Goal: Task Accomplishment & Management: Use online tool/utility

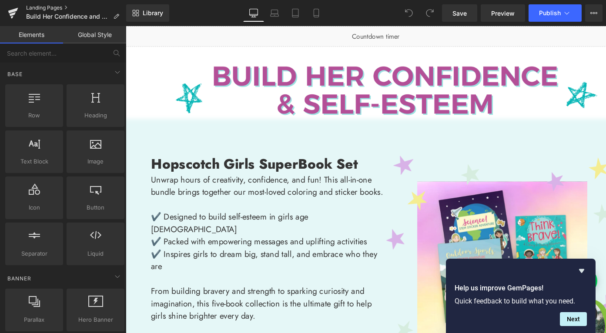
click at [35, 10] on link "Landing Pages" at bounding box center [76, 7] width 100 height 7
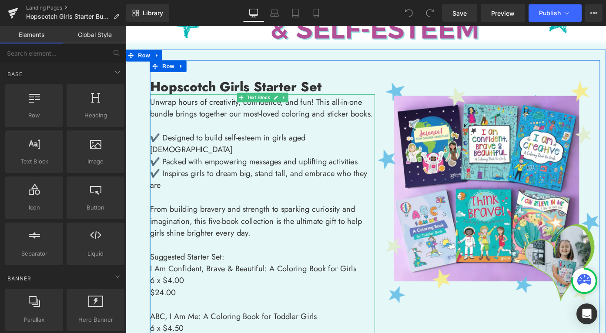
scroll to position [48, 0]
click at [295, 107] on link at bounding box center [298, 105] width 9 height 10
click at [293, 105] on icon at bounding box center [294, 105] width 5 height 5
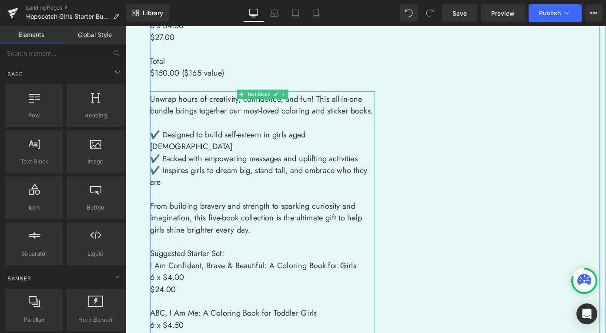
scroll to position [587, 0]
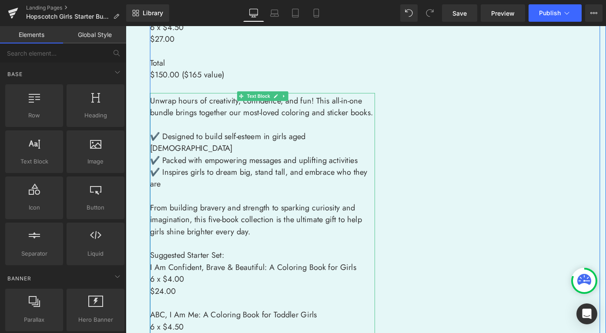
click at [251, 180] on p "✔️ Inspires girls to dream big, stand tall, and embrace who they are" at bounding box center [275, 193] width 247 height 26
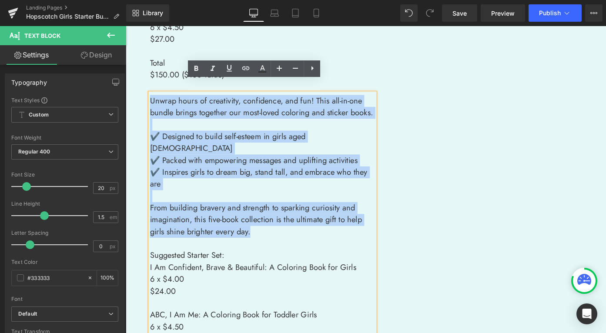
drag, startPoint x: 264, startPoint y: 228, endPoint x: 144, endPoint y: 91, distance: 181.8
click at [146, 91] on div "Hopscotch Girls Starter Set Heading Image Unwrap hours of creativity, confidenc…" at bounding box center [399, 98] width 506 height 1146
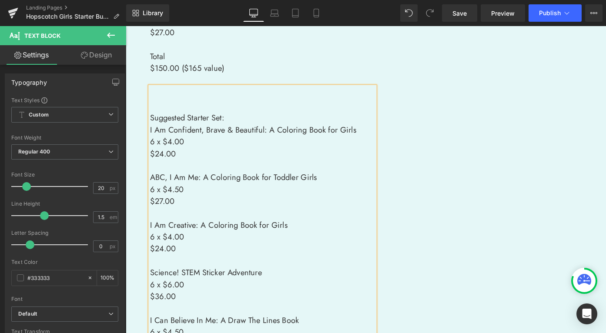
scroll to position [598, 0]
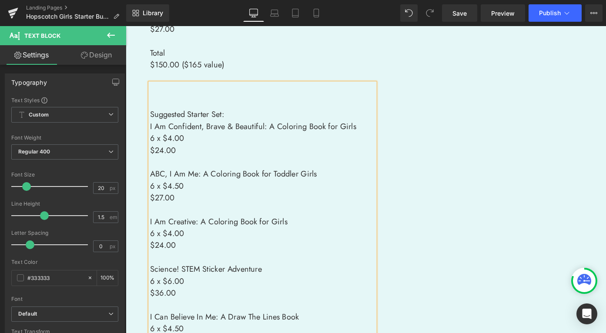
click at [152, 117] on p "Suggested Starter Set:" at bounding box center [275, 123] width 247 height 13
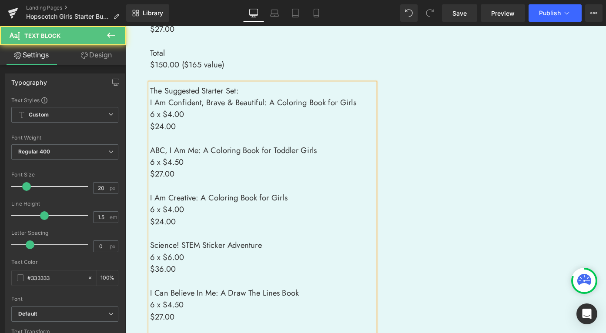
click at [276, 90] on p "The Suggested Starter Set:" at bounding box center [275, 96] width 247 height 13
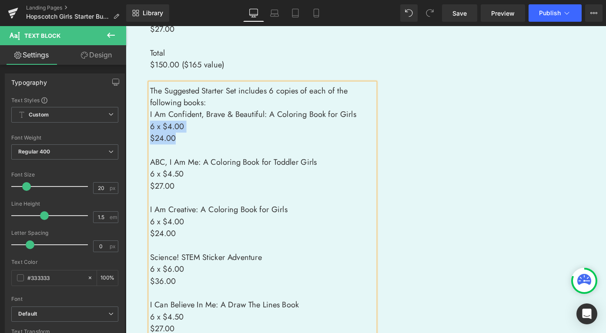
drag, startPoint x: 188, startPoint y: 135, endPoint x: 145, endPoint y: 122, distance: 45.0
click at [146, 122] on div "Hopscotch Girls Starter Set Heading Image Unwrap hours of creativity, confidenc…" at bounding box center [399, 8] width 506 height 989
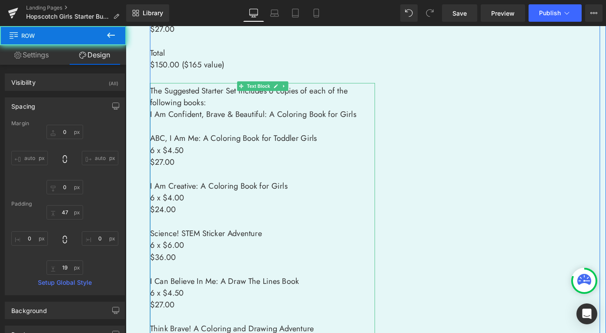
click at [157, 117] on p "I Am Confident, Brave & Beautiful: A Coloring Book for Girls" at bounding box center [275, 123] width 247 height 13
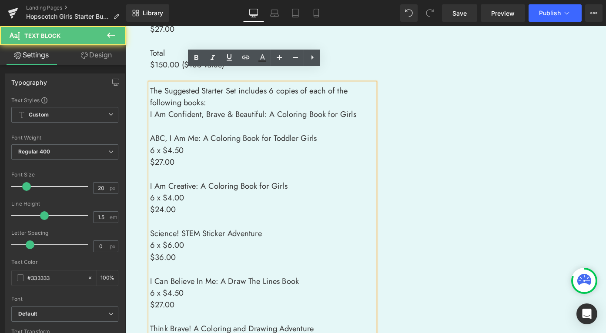
click at [236, 100] on p "The Suggested Starter Set includes 6 copies of each of the following books:" at bounding box center [275, 103] width 247 height 26
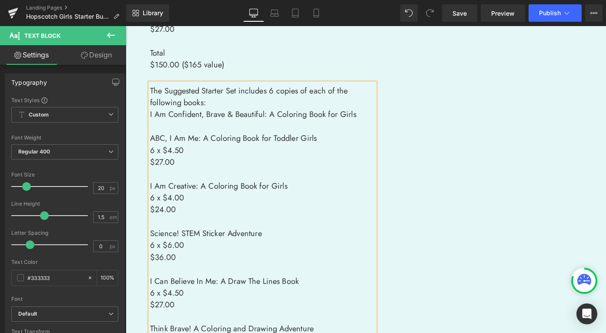
click at [271, 117] on p "I Am Confident, Brave & Beautiful: A Coloring Book for Girls" at bounding box center [275, 123] width 247 height 13
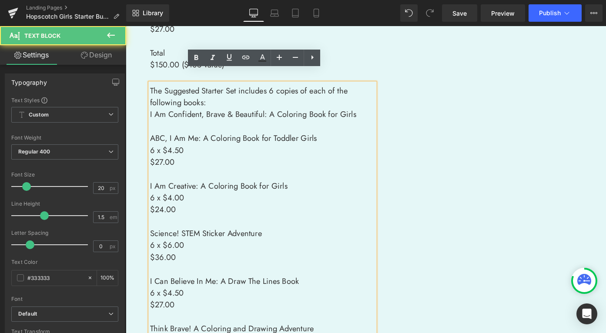
click at [152, 117] on p "I Am Confident, Brave & Beautiful: A Coloring Book for Girls" at bounding box center [275, 123] width 247 height 13
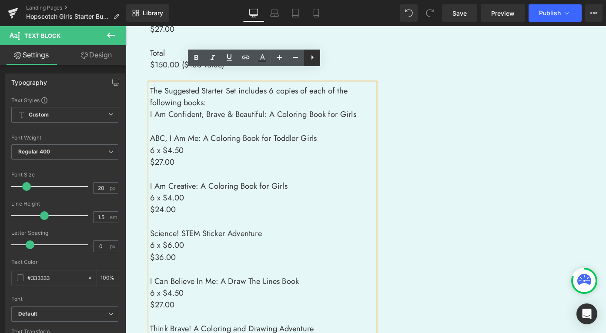
click at [307, 55] on icon at bounding box center [312, 57] width 10 height 10
click at [311, 57] on icon at bounding box center [312, 57] width 10 height 10
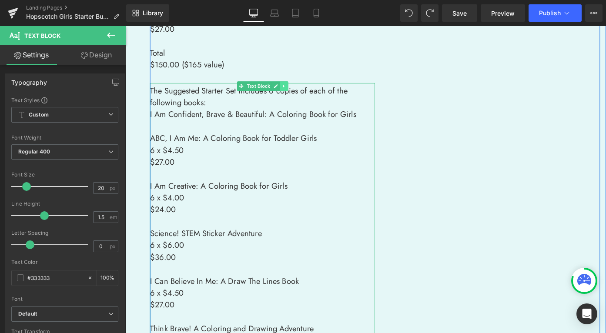
click at [297, 89] on icon at bounding box center [299, 91] width 5 height 5
click at [292, 89] on icon at bounding box center [294, 91] width 5 height 5
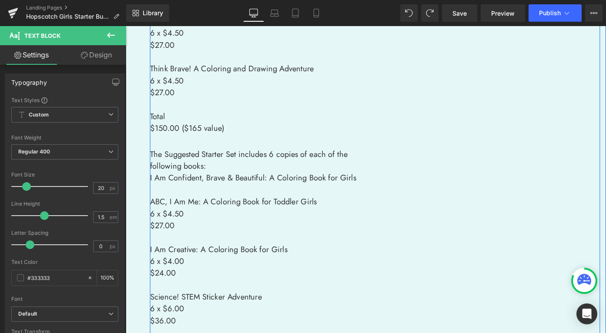
scroll to position [552, 0]
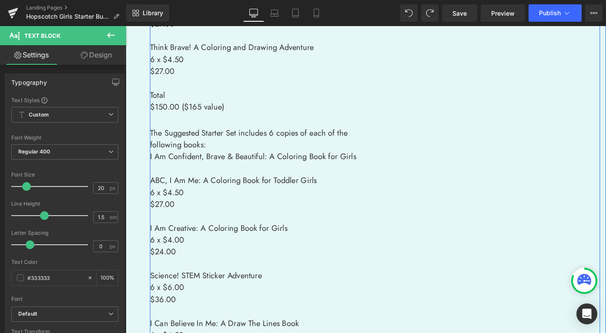
click at [181, 148] on span "The Suggested Starter Set includes 6 copies of each of the following books:" at bounding box center [260, 150] width 217 height 26
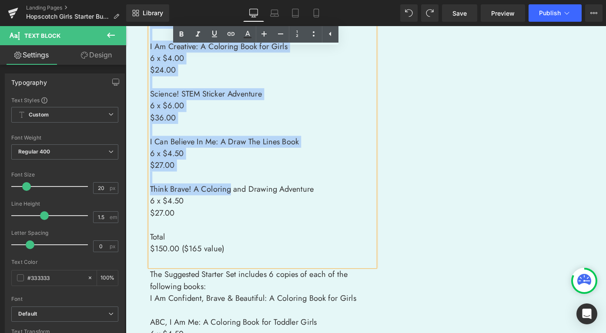
scroll to position [796, 0]
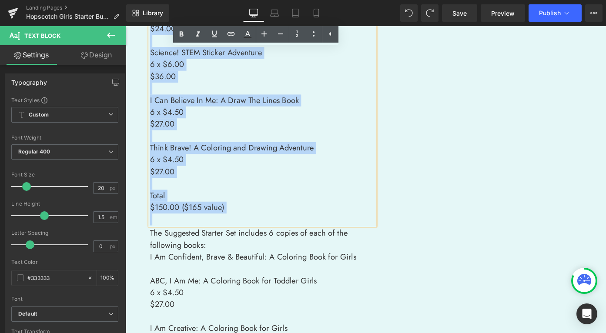
drag, startPoint x: 149, startPoint y: 143, endPoint x: 258, endPoint y: 220, distance: 133.3
click at [258, 220] on div "The Suggested Starter Set includes 6 copies of each of the following books: I A…" at bounding box center [275, 67] width 247 height 354
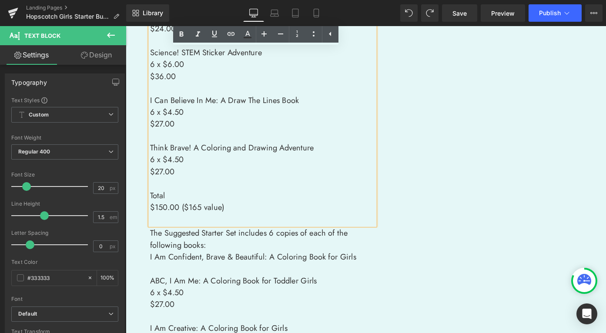
scroll to position [496, 0]
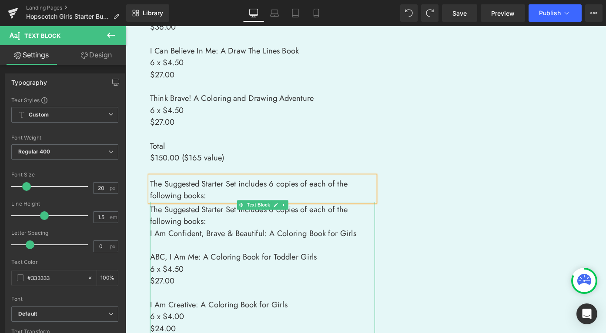
click at [170, 260] on p "To enrich screen reader interactions, please activate Accessibility in Grammarl…" at bounding box center [275, 266] width 247 height 13
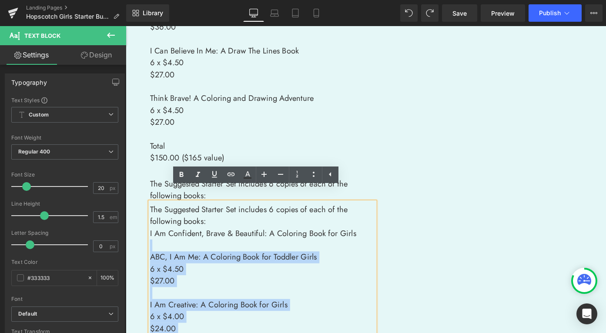
drag, startPoint x: 156, startPoint y: 256, endPoint x: 147, endPoint y: 211, distance: 45.6
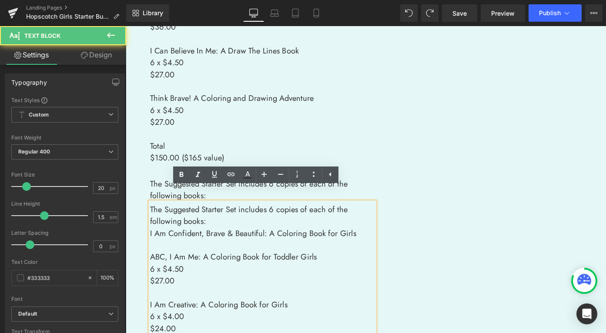
click at [172, 227] on span "The Suggested Starter Set includes 6 copies of each of the following books:" at bounding box center [260, 234] width 217 height 26
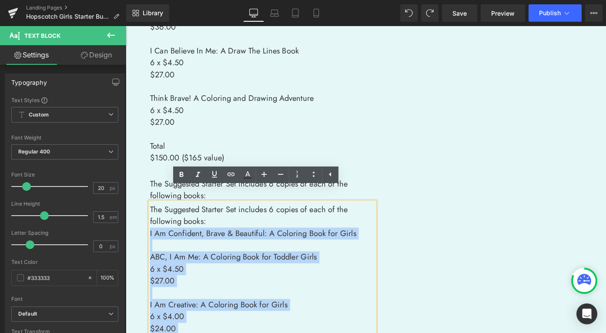
drag, startPoint x: 148, startPoint y: 213, endPoint x: 210, endPoint y: 224, distance: 63.1
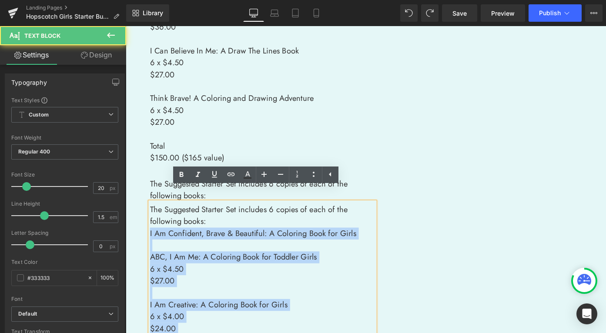
click at [210, 225] on p "The Suggested Starter Set includes 6 copies of each of the following books:" at bounding box center [275, 234] width 247 height 26
drag, startPoint x: 374, startPoint y: 241, endPoint x: 137, endPoint y: 191, distance: 241.8
click at [137, 191] on div "Hopscotch Girls Starter Set Heading Image Unwrap hours of creativity, confidenc…" at bounding box center [389, 107] width 526 height 1007
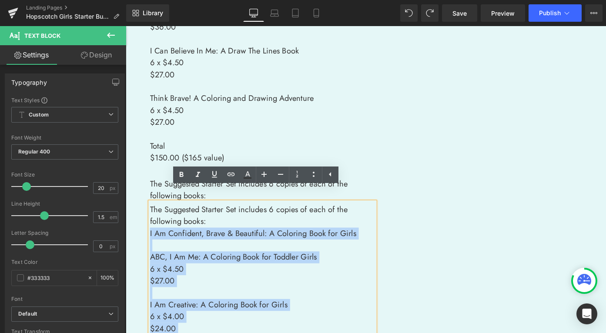
click at [182, 225] on span "The Suggested Starter Set includes 6 copies of each of the following books:" at bounding box center [260, 234] width 217 height 26
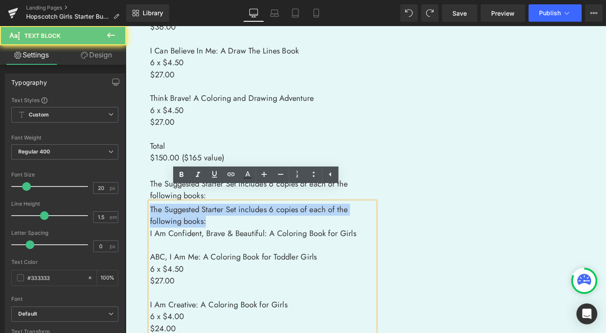
drag, startPoint x: 213, startPoint y: 229, endPoint x: 114, endPoint y: 207, distance: 101.4
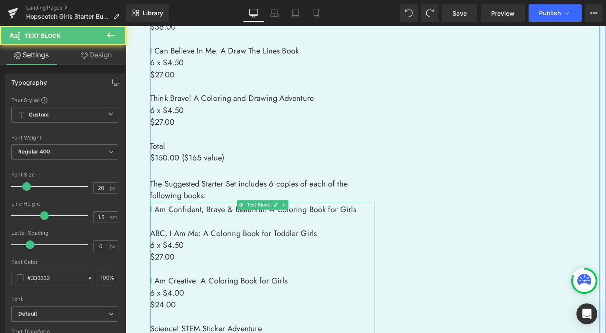
click at [187, 234] on p "To enrich screen reader interactions, please activate Accessibility in Grammarl…" at bounding box center [275, 240] width 247 height 13
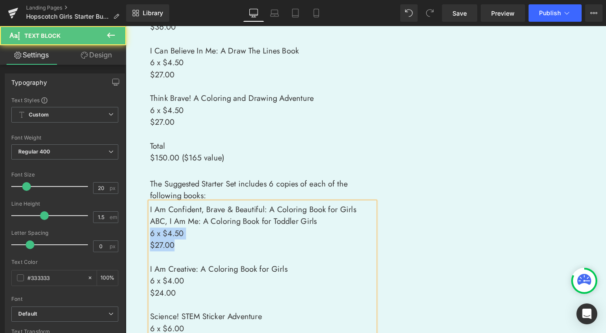
drag, startPoint x: 177, startPoint y: 252, endPoint x: 134, endPoint y: 243, distance: 44.1
click at [134, 243] on div "Hopscotch Girls Starter Set Heading Image Unwrap hours of creativity, confidenc…" at bounding box center [389, 88] width 526 height 968
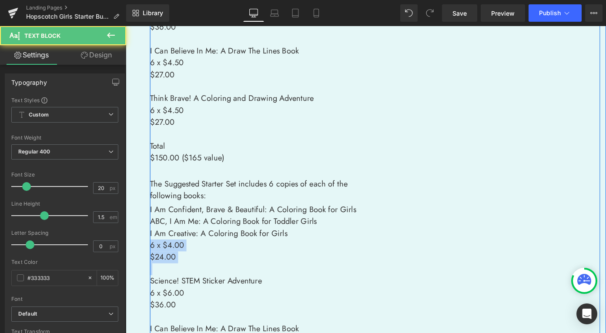
drag, startPoint x: 182, startPoint y: 282, endPoint x: 149, endPoint y: 252, distance: 44.3
click at [152, 252] on div "Hopscotch Girls Starter Set Heading Image Unwrap hours of creativity, confidenc…" at bounding box center [398, 72] width 493 height 913
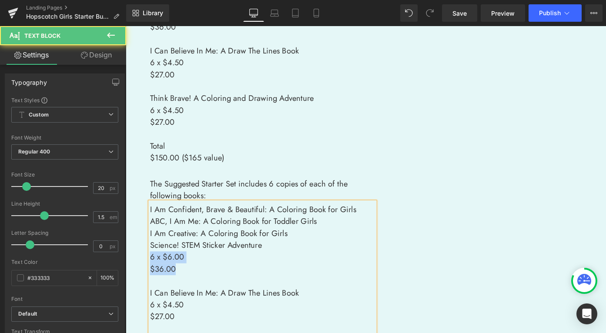
drag, startPoint x: 170, startPoint y: 281, endPoint x: 127, endPoint y: 267, distance: 45.5
click at [127, 267] on div "Hopscotch Girls Starter Set Heading Image Unwrap hours of creativity, confidenc…" at bounding box center [389, 49] width 526 height 890
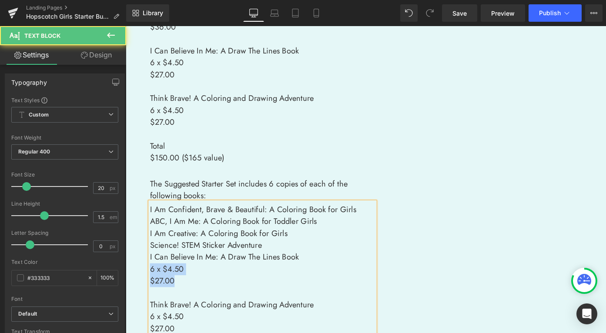
drag, startPoint x: 182, startPoint y: 295, endPoint x: 136, endPoint y: 283, distance: 47.2
click at [136, 283] on div "Hopscotch Girls Starter Set Heading Image Unwrap hours of creativity, confidenc…" at bounding box center [389, 29] width 526 height 851
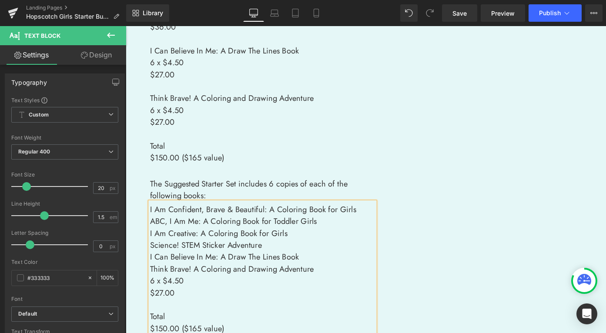
click at [182, 325] on p "To enrich screen reader interactions, please activate Accessibility in Grammarl…" at bounding box center [275, 331] width 247 height 13
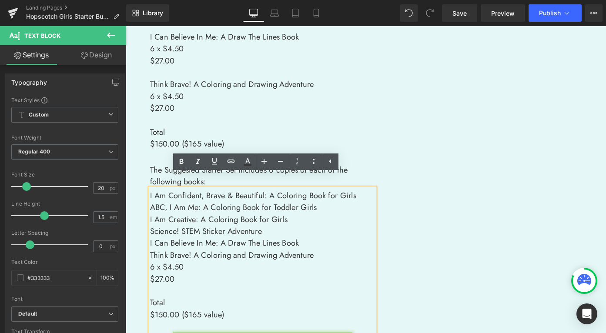
scroll to position [520, 0]
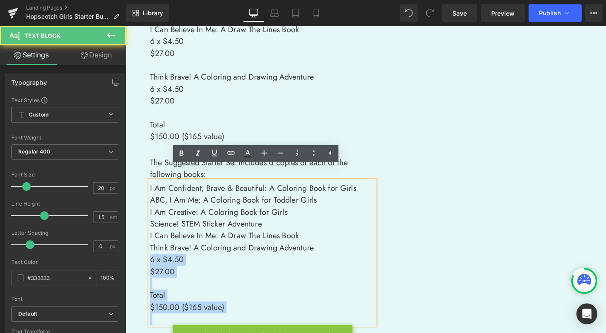
drag, startPoint x: 150, startPoint y: 270, endPoint x: 237, endPoint y: 334, distance: 108.9
click at [237, 333] on div "I Am Confident, Brave & Beautiful: A Coloring Book for Girls ABC, I Am Me: A Co…" at bounding box center [275, 274] width 247 height 159
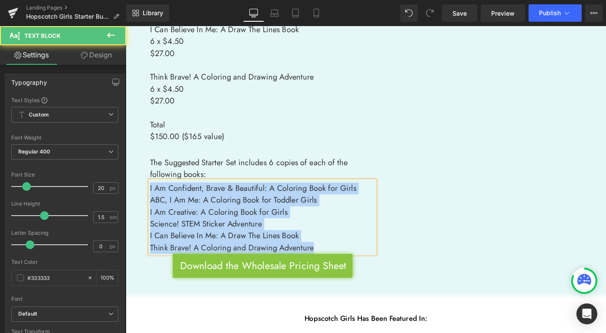
drag, startPoint x: 330, startPoint y: 257, endPoint x: 142, endPoint y: 181, distance: 202.7
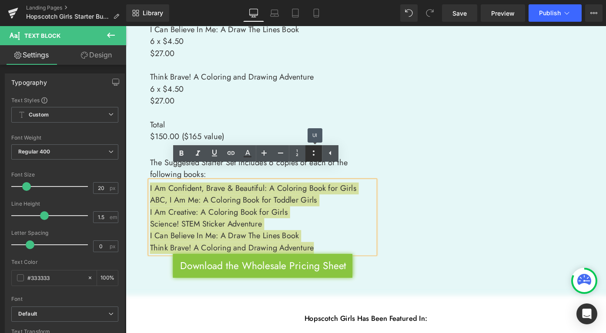
click at [317, 156] on icon at bounding box center [313, 153] width 10 height 10
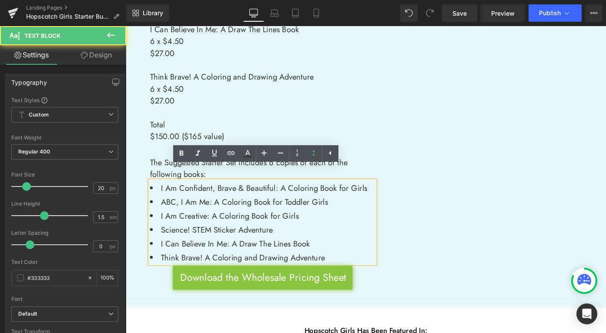
click at [240, 213] on li "ABC, I Am Me: A Coloring Book for Toddler Girls" at bounding box center [275, 219] width 247 height 13
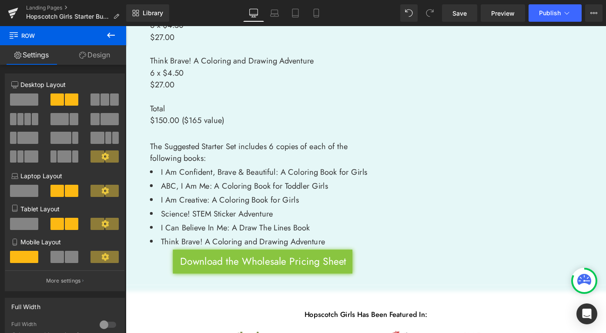
scroll to position [552, 0]
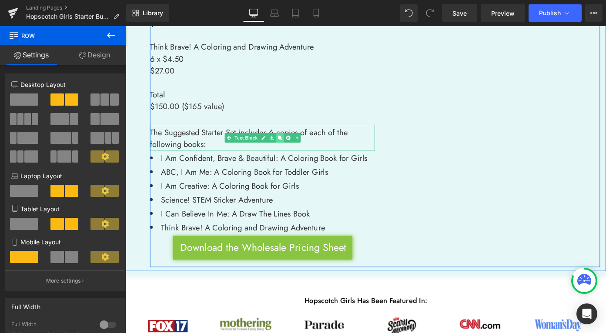
click at [292, 146] on icon at bounding box center [294, 148] width 5 height 5
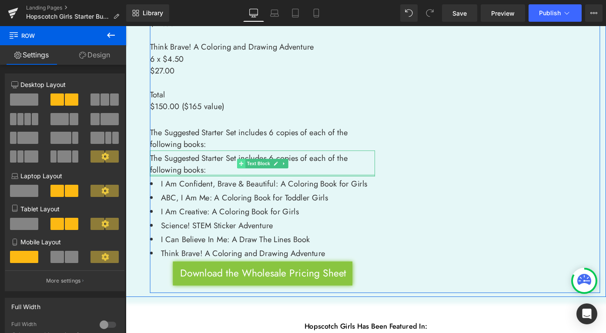
scroll to position [554, 0]
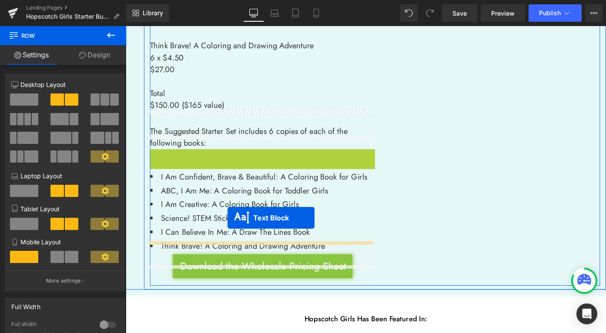
drag, startPoint x: 250, startPoint y: 157, endPoint x: 237, endPoint y: 237, distance: 80.6
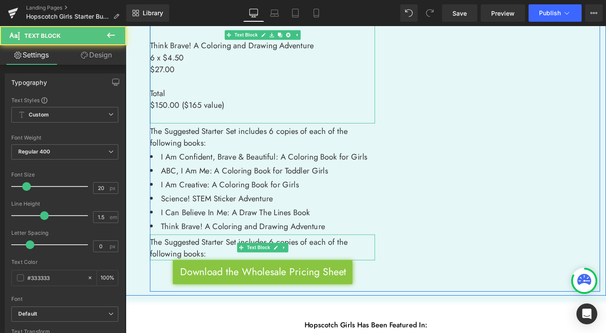
click at [193, 107] on p "$150.00 ($165 value)" at bounding box center [275, 113] width 247 height 13
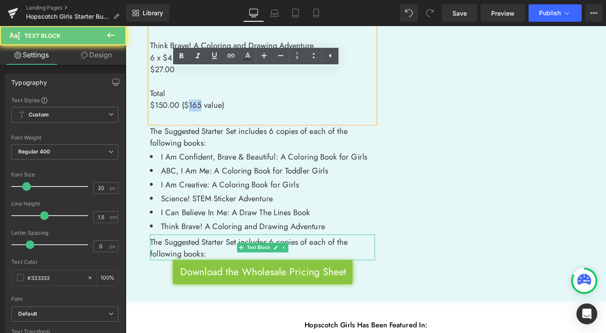
click at [193, 107] on p "$150.00 ($165 value)" at bounding box center [275, 113] width 247 height 13
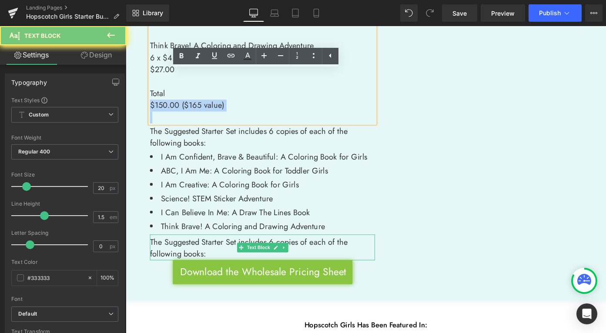
click at [193, 107] on p "$150.00 ($165 value)" at bounding box center [275, 113] width 247 height 13
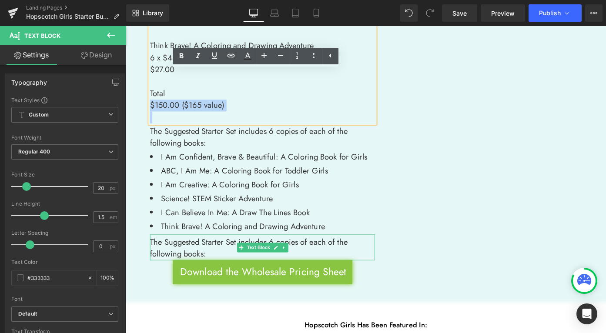
click at [165, 107] on p "$150.00 ($165 value)" at bounding box center [275, 113] width 247 height 13
drag, startPoint x: 235, startPoint y: 100, endPoint x: 139, endPoint y: 92, distance: 96.9
copy div "Total $150.00 ($165 value)"
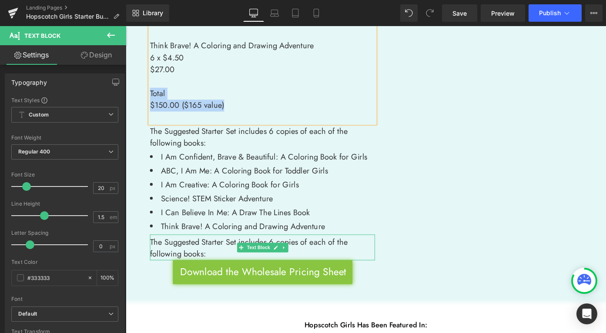
click at [206, 260] on span "The Suggested Starter Set includes 6 copies of each of the following books:" at bounding box center [260, 270] width 217 height 26
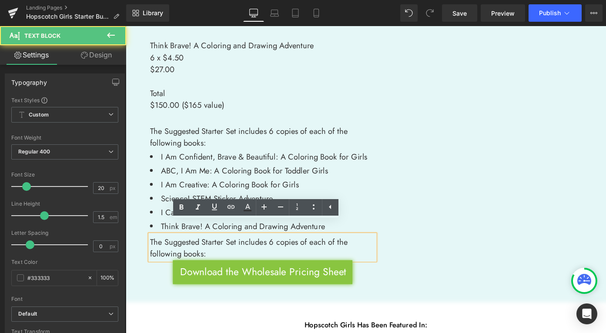
click at [196, 257] on span "The Suggested Starter Set includes 6 copies of each of the following books:" at bounding box center [260, 270] width 217 height 26
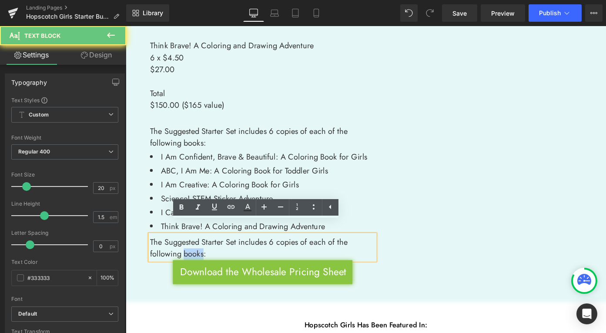
click at [196, 257] on span "The Suggested Starter Set includes 6 copies of each of the following books:" at bounding box center [260, 270] width 217 height 26
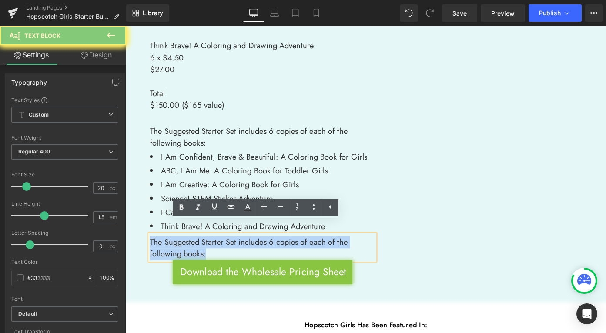
click at [196, 257] on span "The Suggested Starter Set includes 6 copies of each of the following books:" at bounding box center [260, 270] width 217 height 26
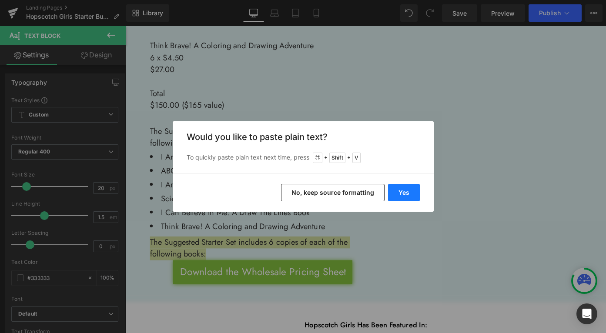
drag, startPoint x: 397, startPoint y: 190, endPoint x: 297, endPoint y: 180, distance: 100.5
click at [397, 190] on button "Yes" at bounding box center [404, 192] width 32 height 17
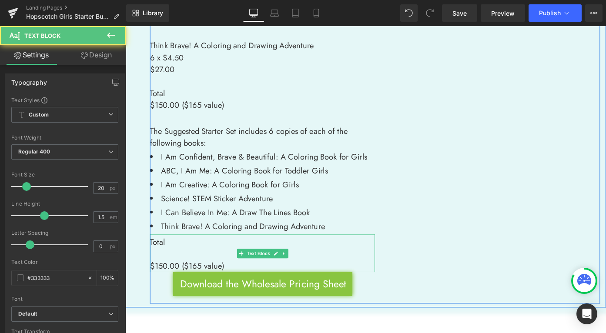
click at [152, 283] on span "$150.00 ($165 value)" at bounding box center [192, 289] width 81 height 13
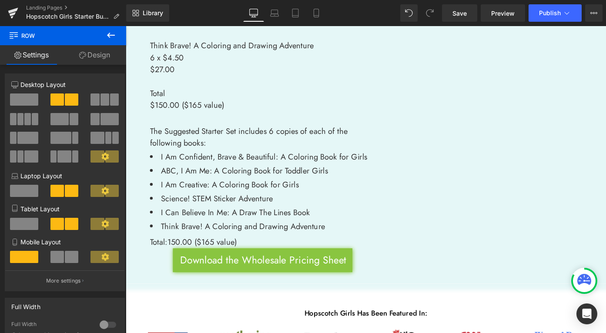
scroll to position [556, 0]
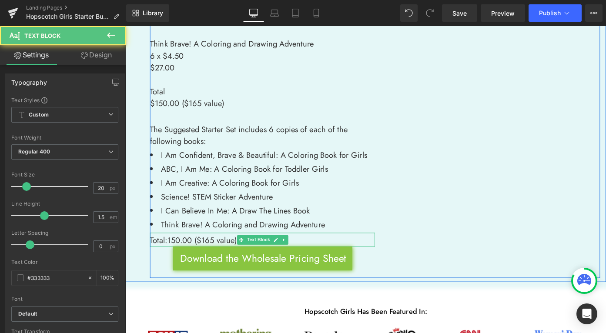
click at [251, 253] on div "Total: 150.00 ($165 value) Text Block" at bounding box center [275, 260] width 247 height 15
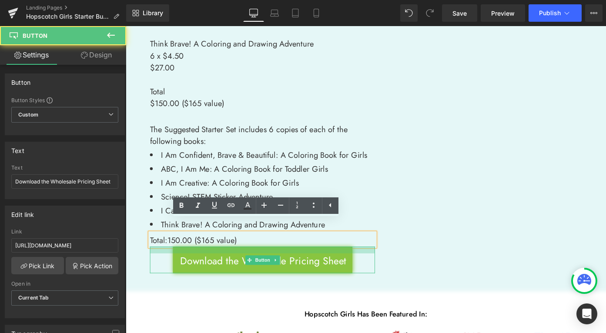
click at [249, 268] on div at bounding box center [275, 271] width 247 height 7
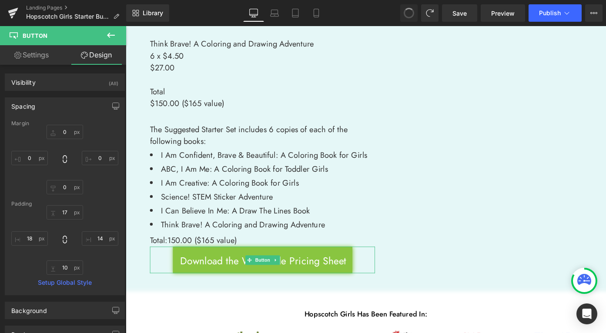
type input "0"
type input "17"
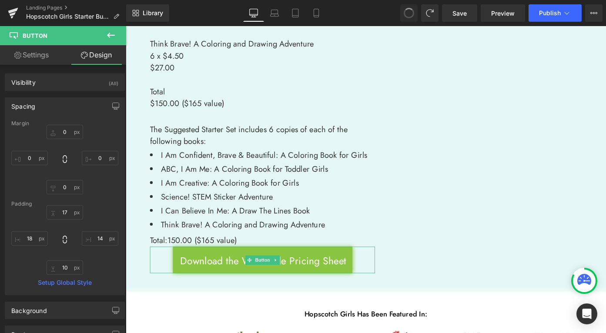
type input "14"
type input "10"
type input "18"
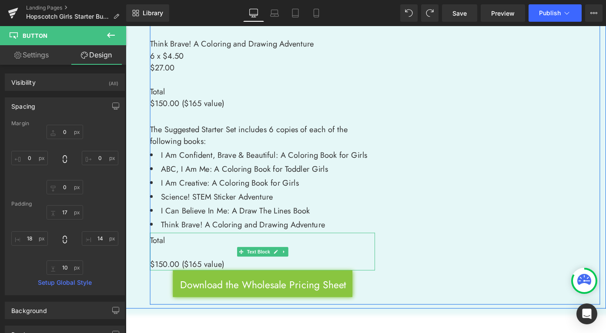
click at [153, 281] on span "$150.00 ($165 value)" at bounding box center [192, 287] width 81 height 13
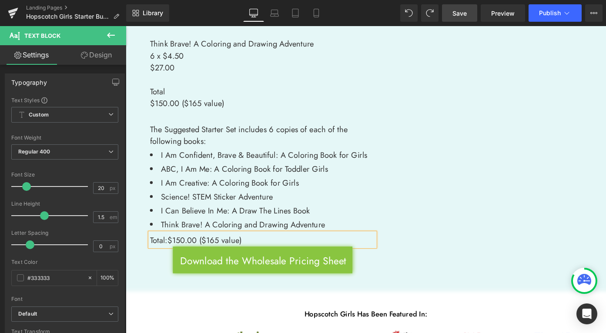
click at [460, 14] on span "Save" at bounding box center [459, 13] width 14 height 9
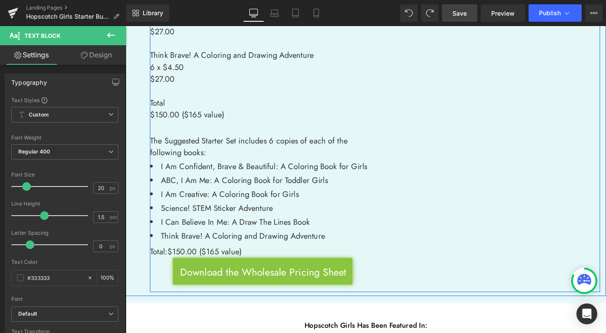
scroll to position [560, 0]
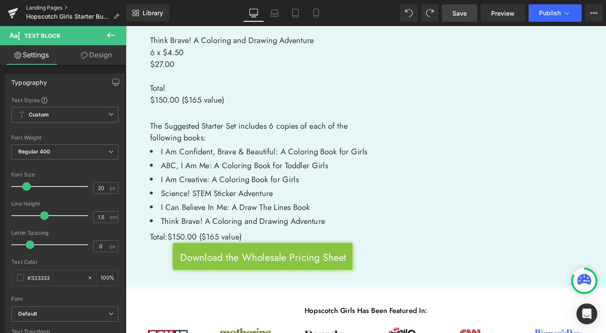
click at [56, 8] on link "Landing Pages" at bounding box center [76, 7] width 100 height 7
